Goal: Transaction & Acquisition: Download file/media

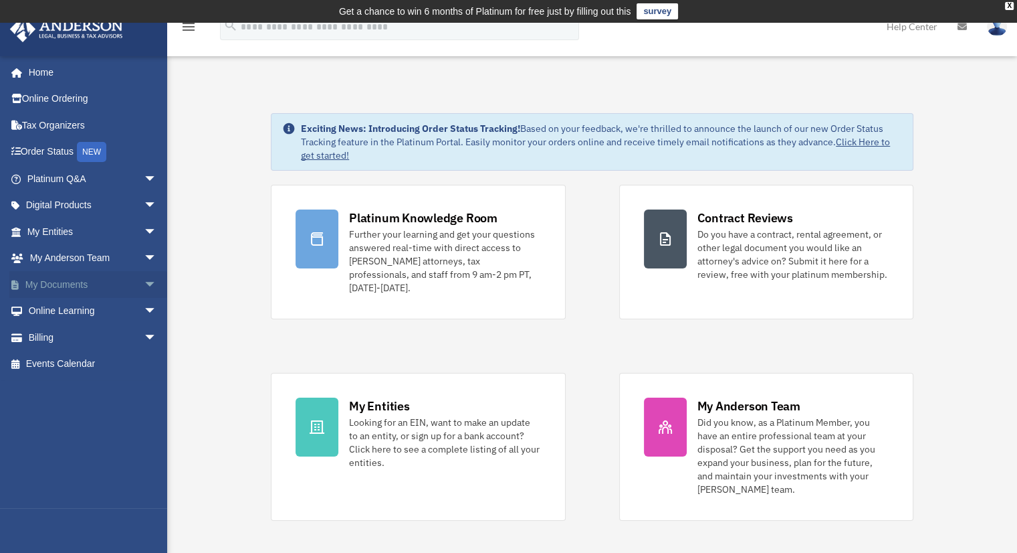
click at [40, 280] on link "My Documents arrow_drop_down" at bounding box center [93, 284] width 168 height 27
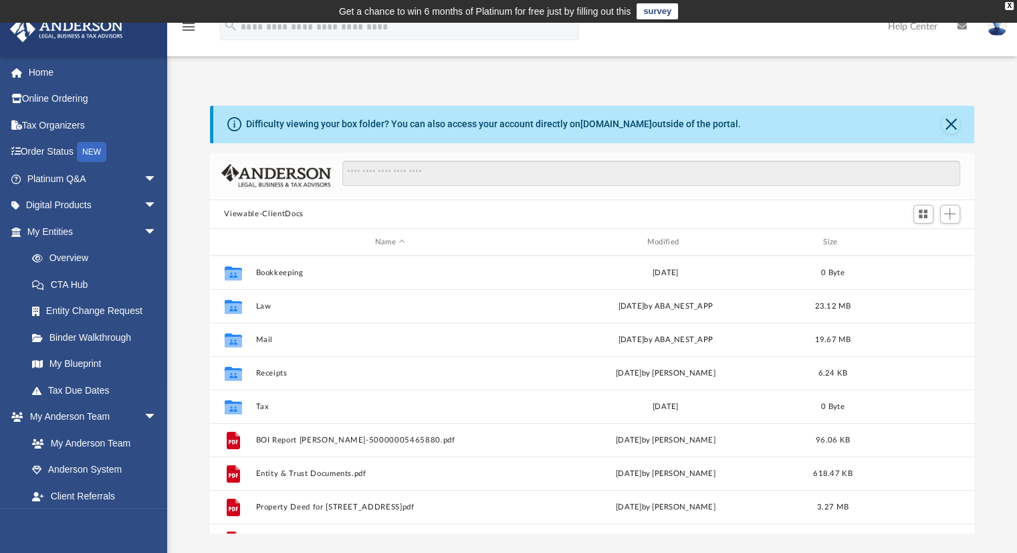
scroll to position [294, 755]
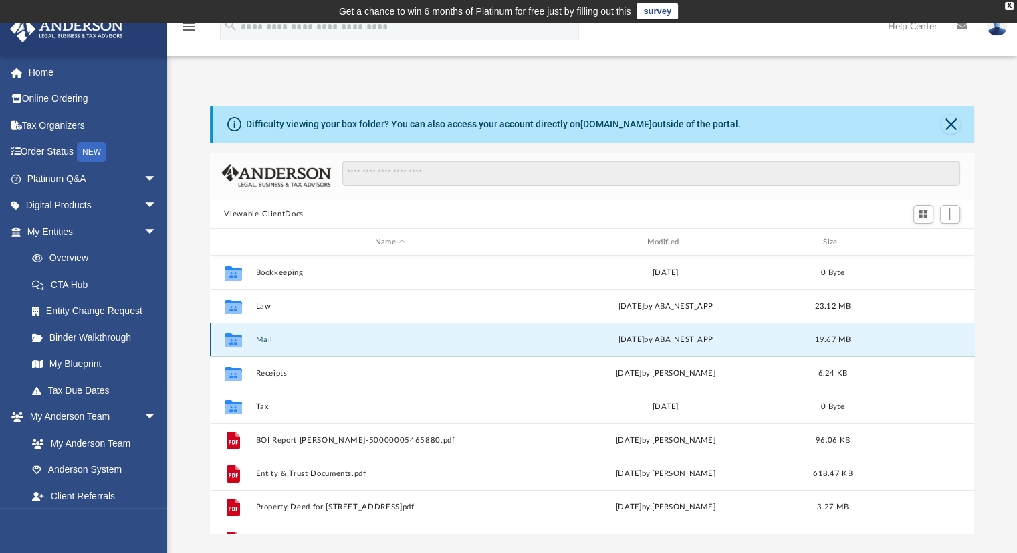
click at [261, 338] on button "Mail" at bounding box center [391, 339] width 270 height 9
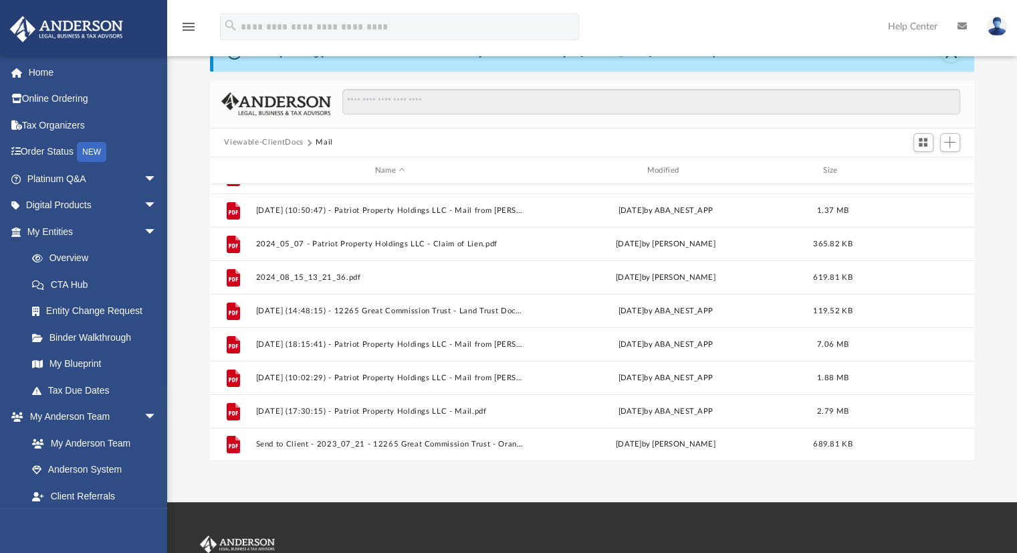
scroll to position [201, 0]
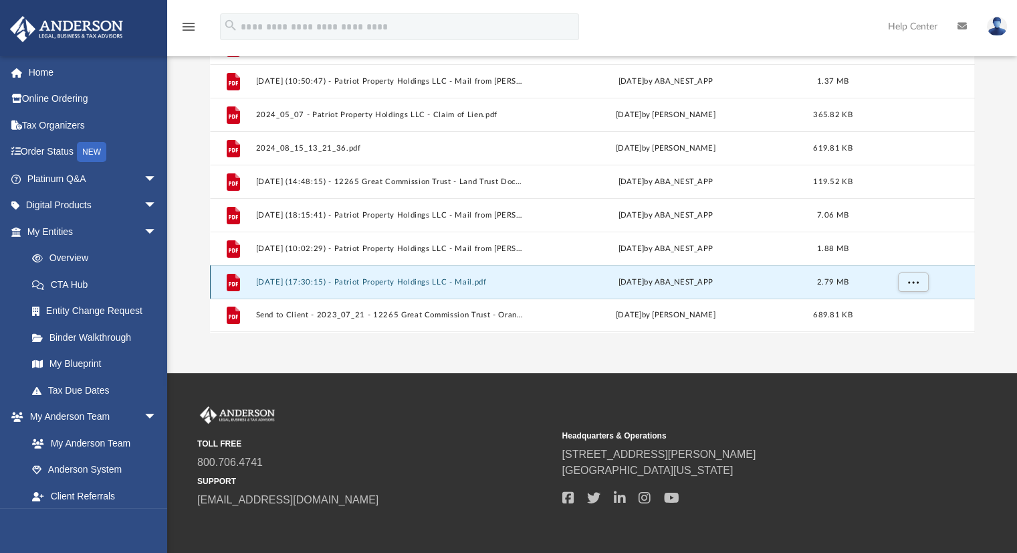
click at [388, 279] on button "[DATE] (17:30:15) - Patriot Property Holdings LLC - Mail.pdf" at bounding box center [391, 282] width 270 height 9
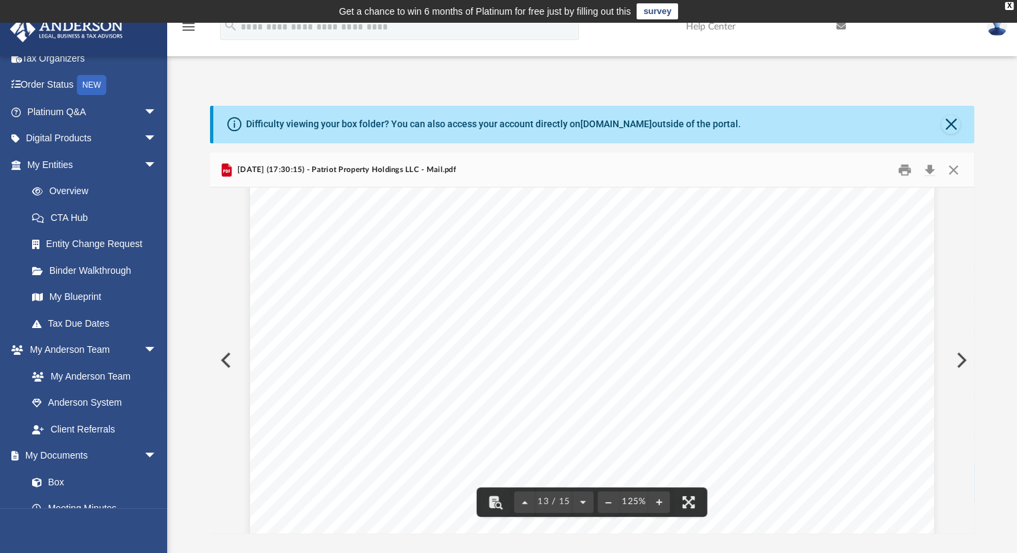
scroll to position [10808, 0]
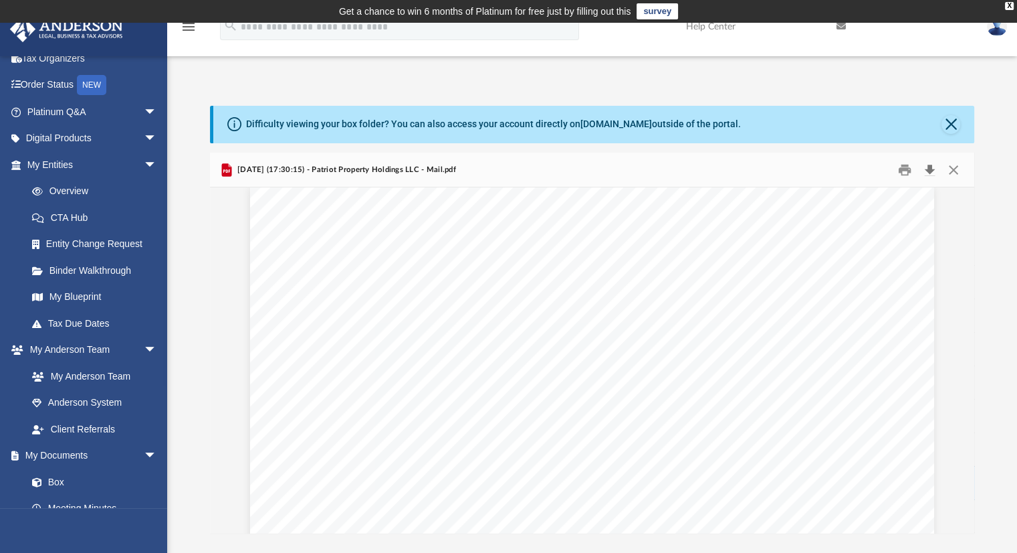
click at [930, 170] on button "Download" at bounding box center [930, 169] width 24 height 21
